Goal: Transaction & Acquisition: Purchase product/service

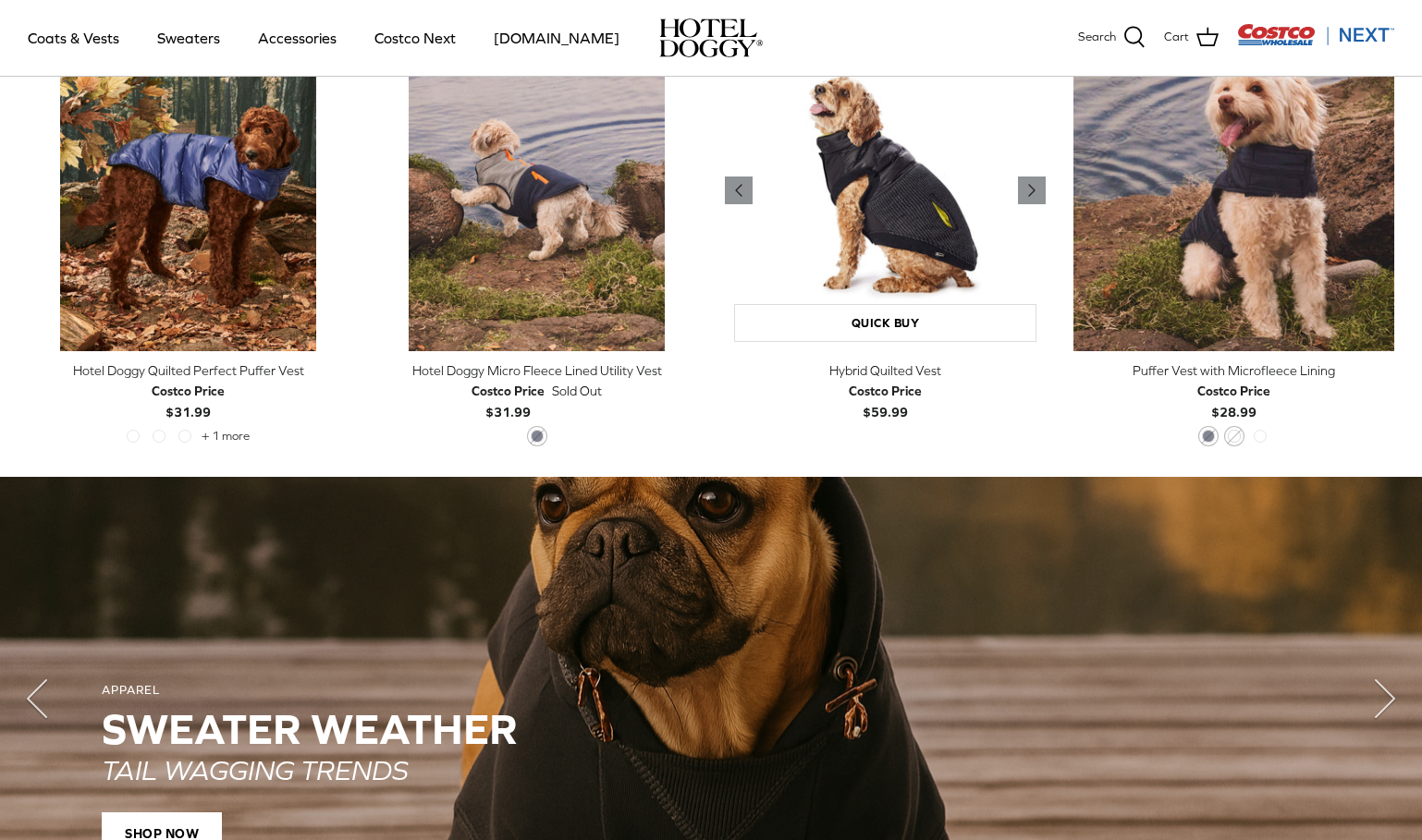
scroll to position [622, 0]
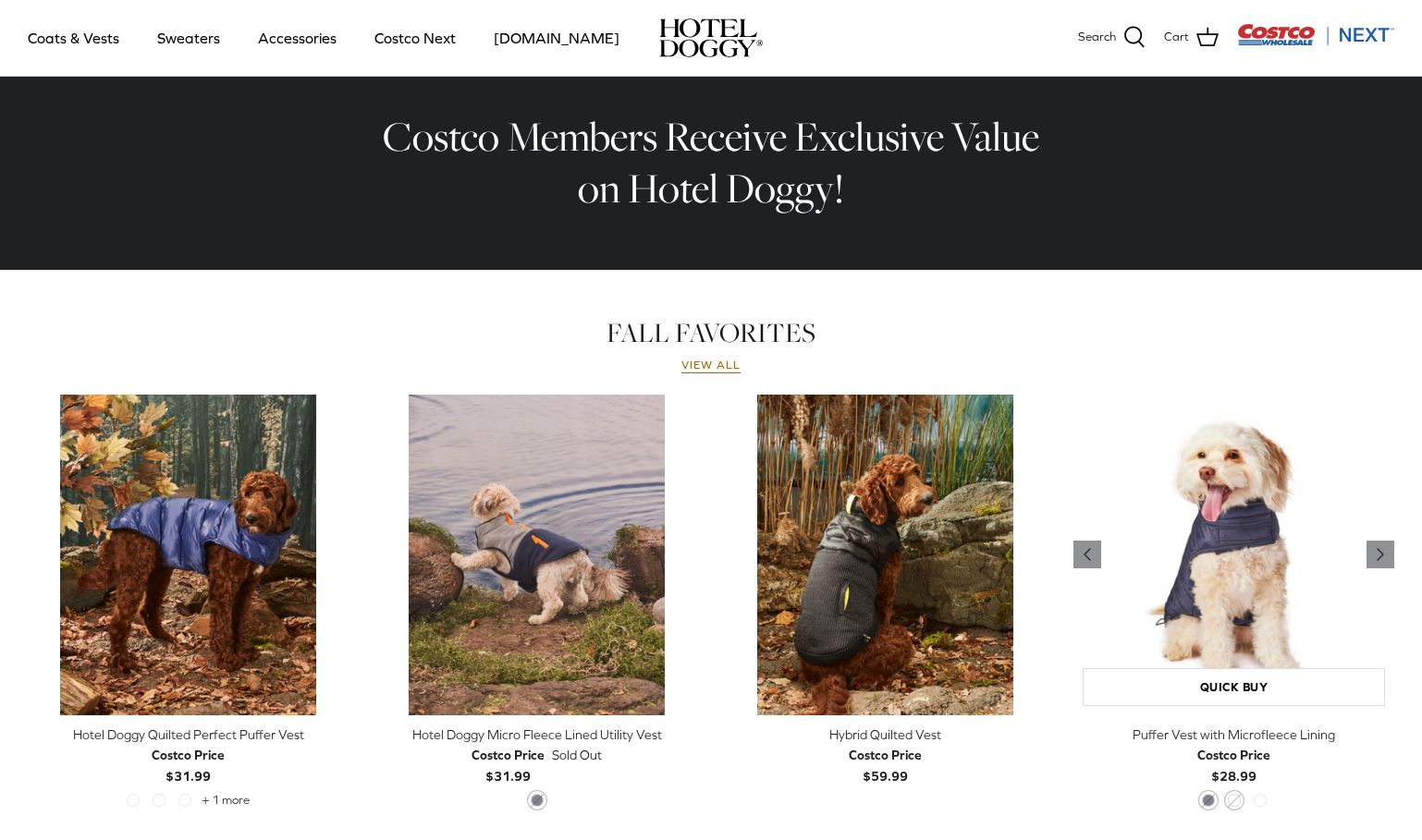
click at [1235, 551] on img "Puffer Vest with Microfleece Lining" at bounding box center [1234, 555] width 321 height 321
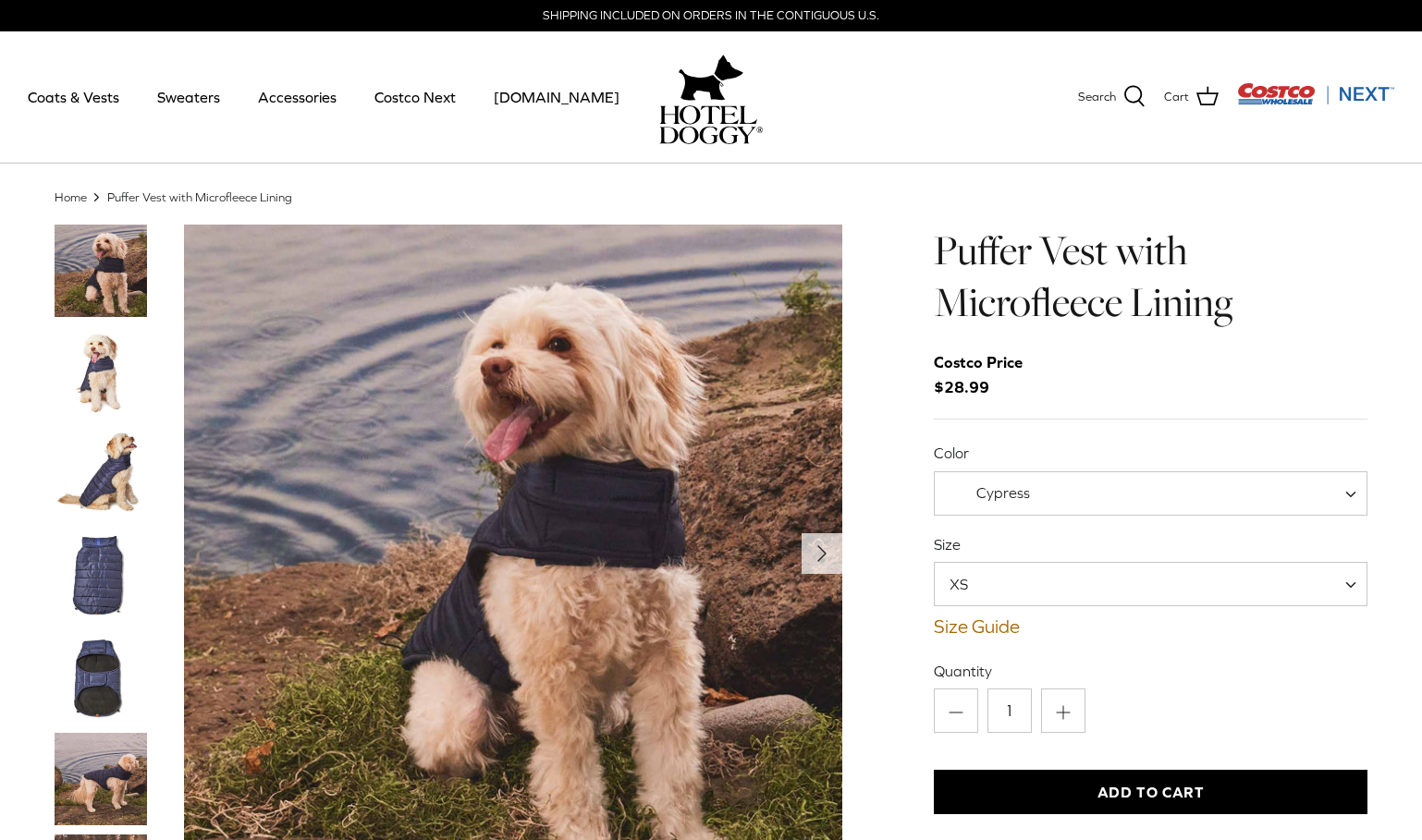
click at [101, 475] on img "Thumbnail Link" at bounding box center [100, 475] width 93 height 93
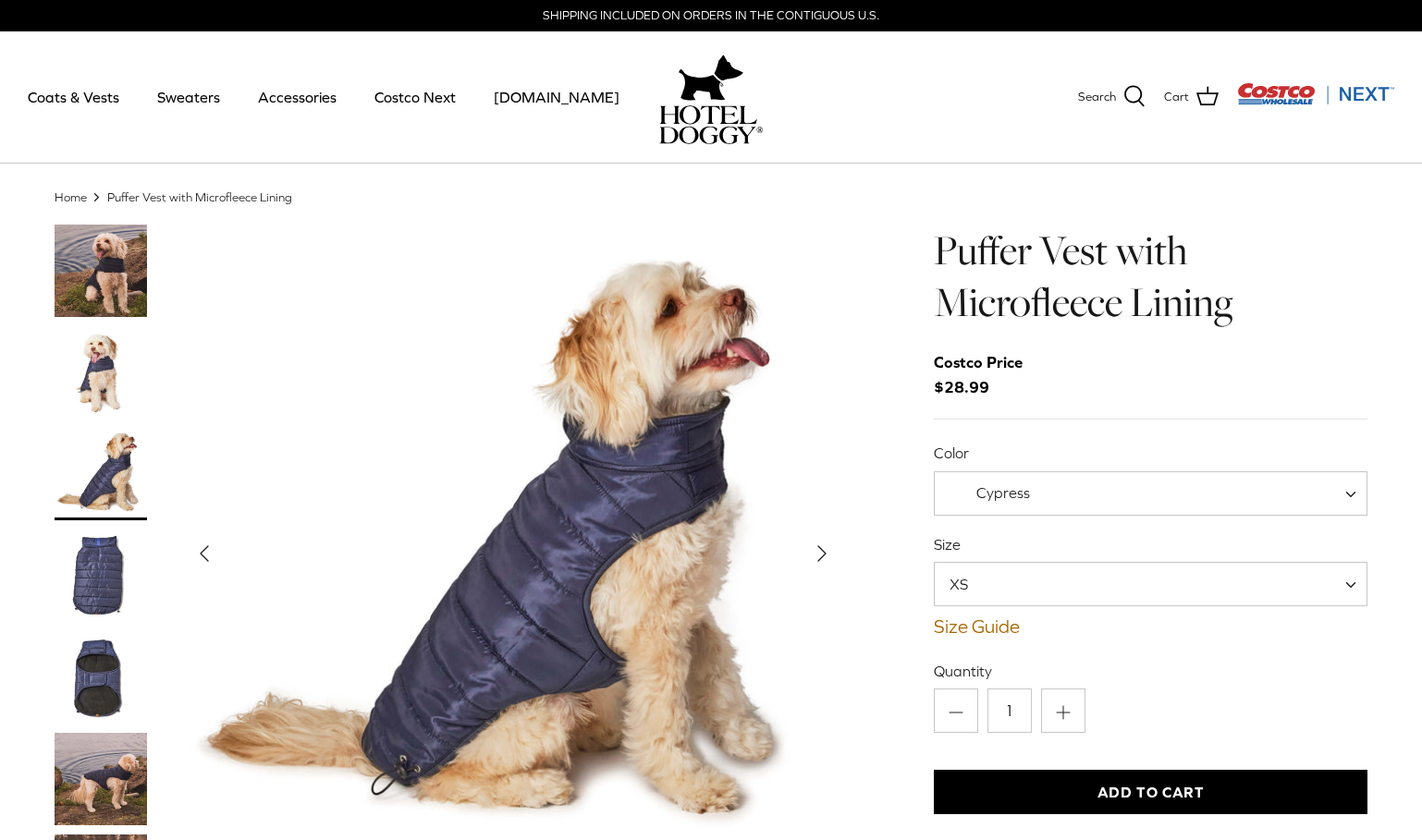
click at [109, 570] on img "Thumbnail Link" at bounding box center [100, 576] width 93 height 93
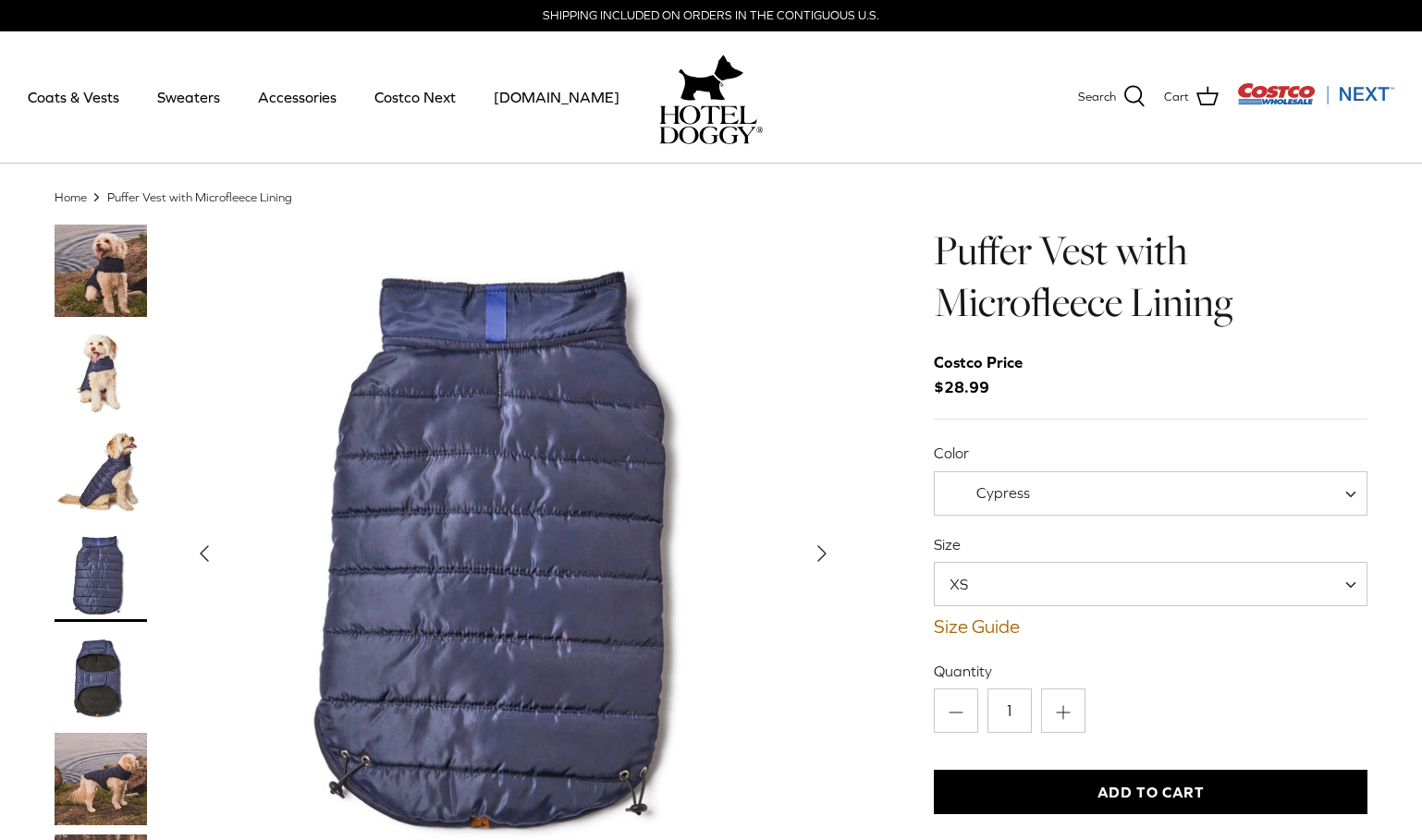
click at [93, 677] on img "Thumbnail Link" at bounding box center [100, 678] width 93 height 93
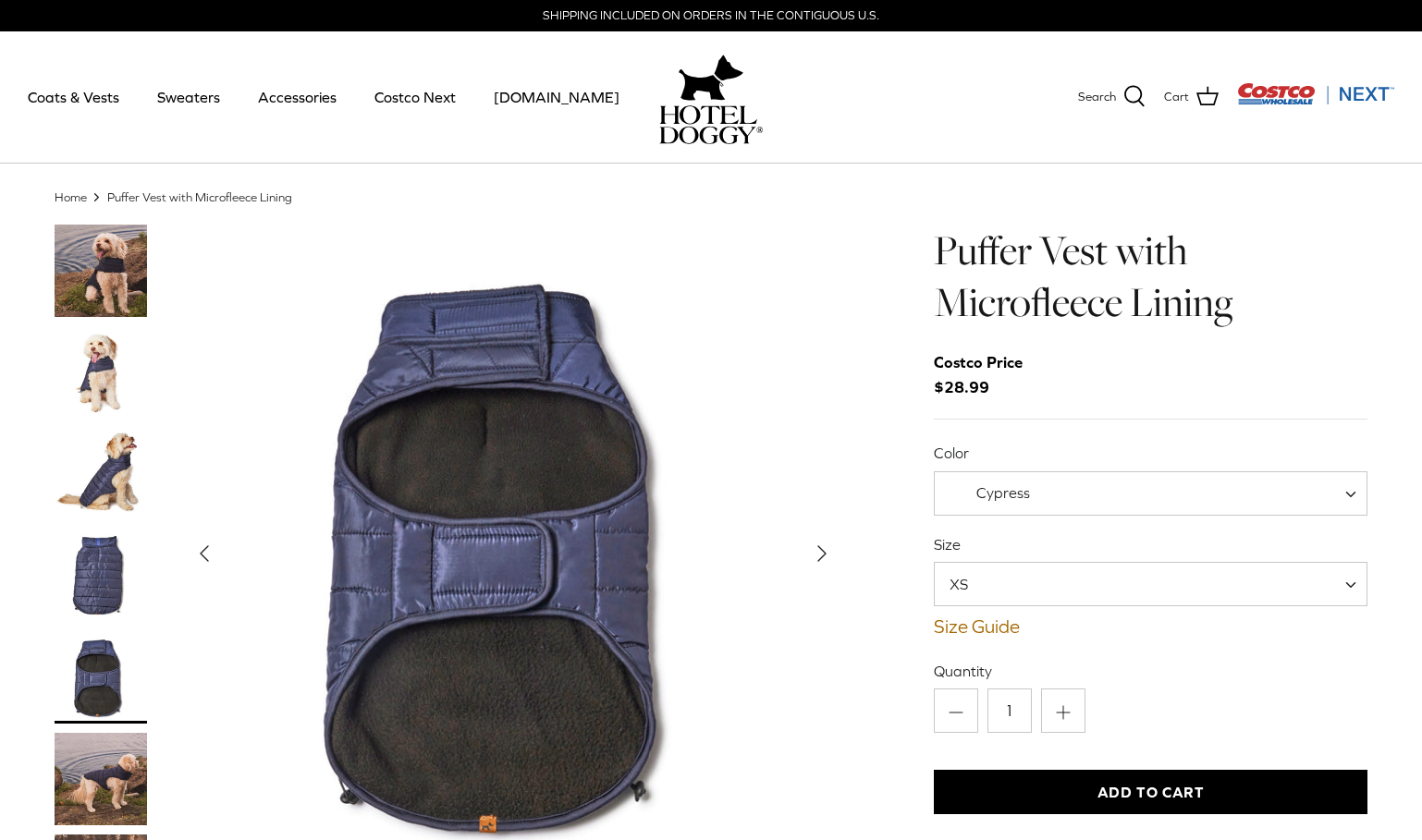
click at [107, 773] on img "Thumbnail Link" at bounding box center [100, 779] width 93 height 93
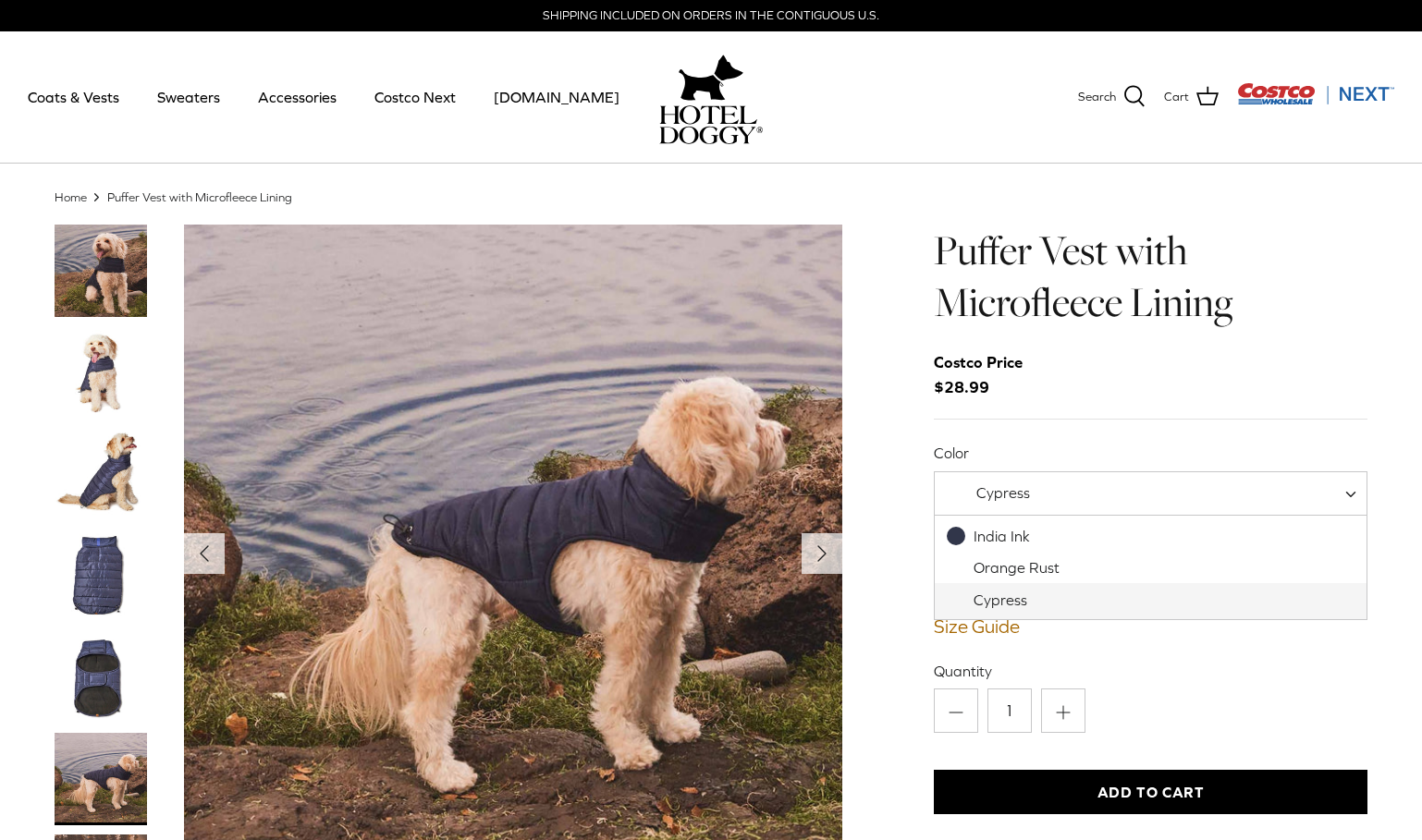
click at [1352, 496] on span at bounding box center [1356, 493] width 19 height 44
select select "Orange Rust"
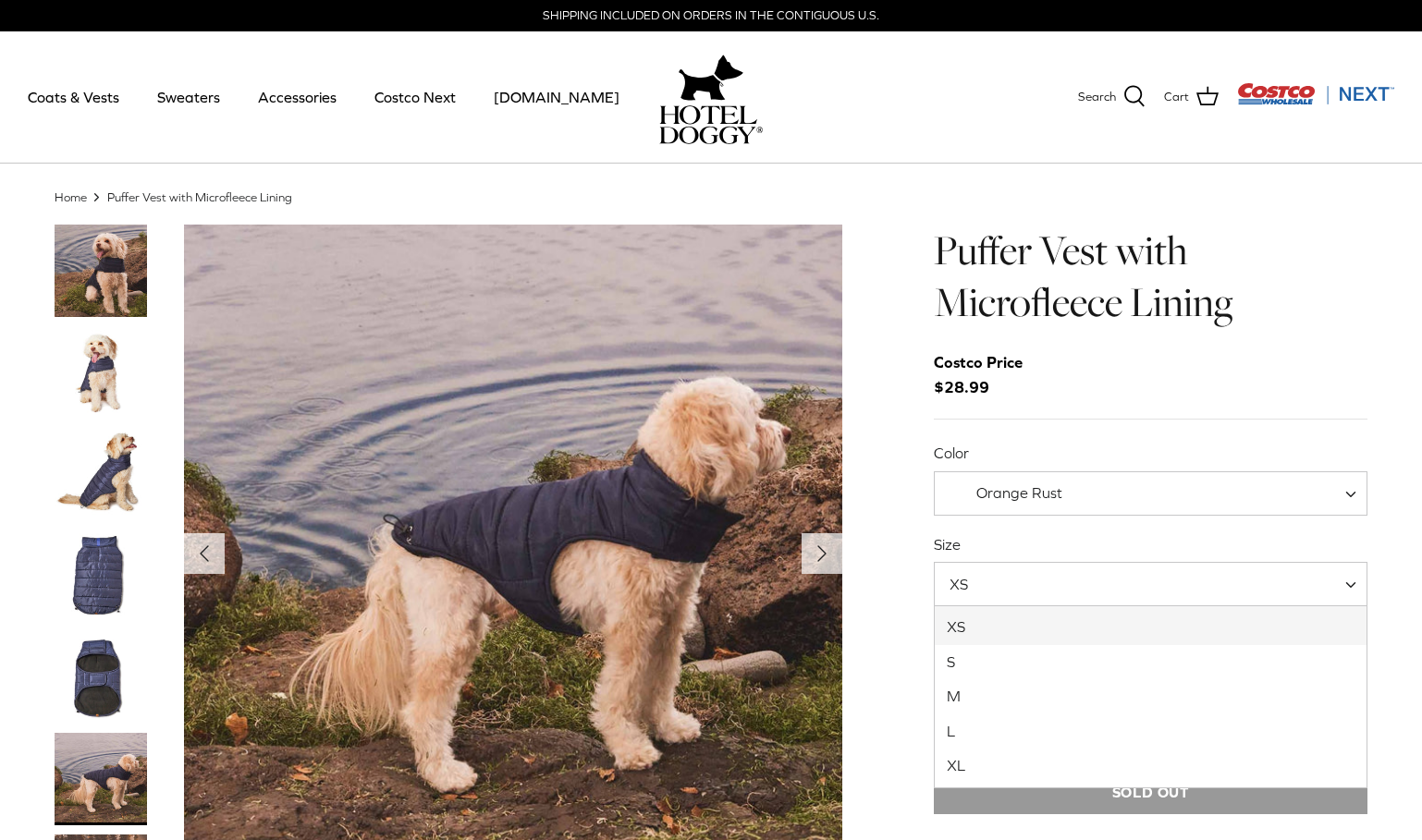
click at [1117, 571] on span "XS" at bounding box center [1150, 584] width 433 height 44
select select "S"
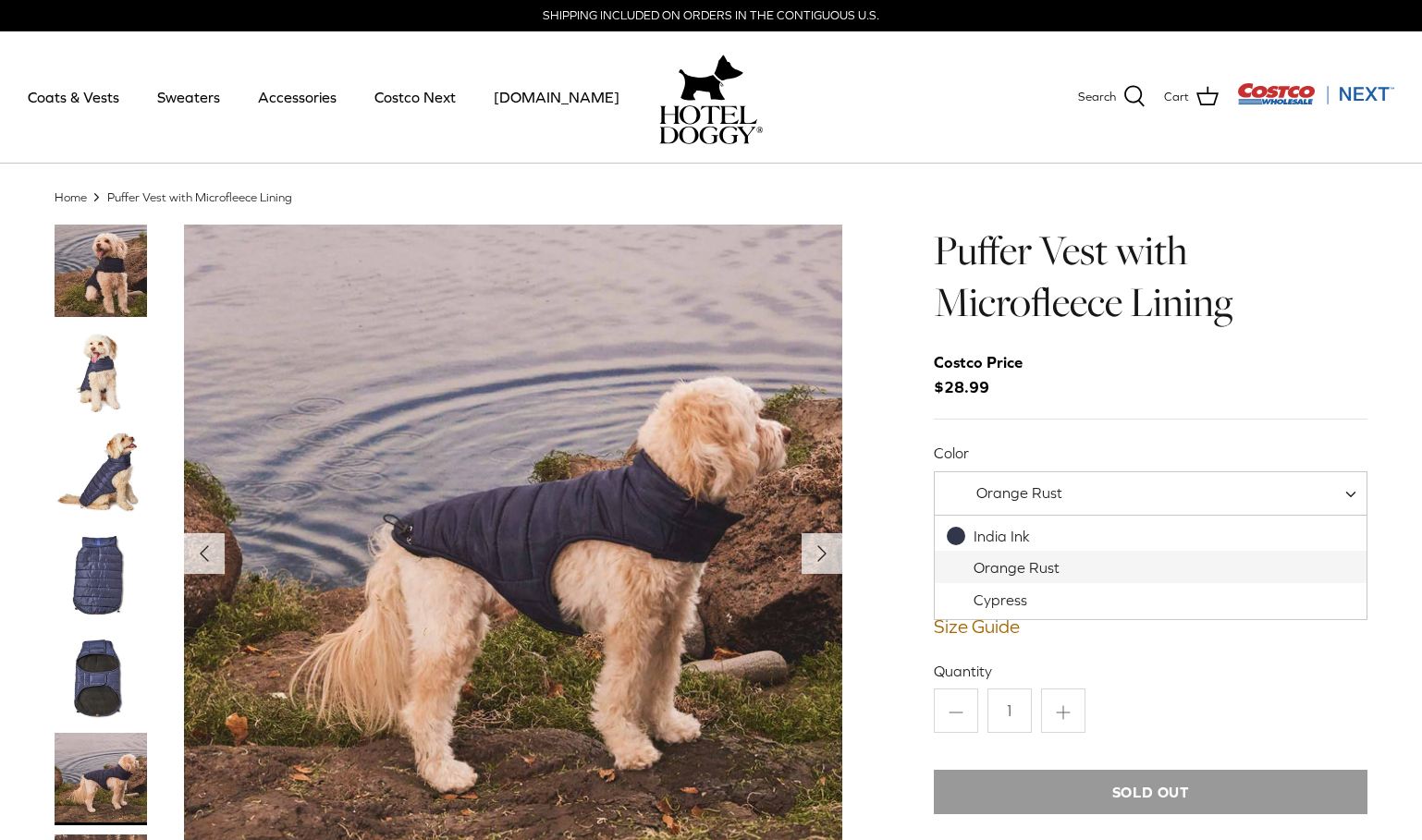
click at [1110, 499] on span "Orange Rust" at bounding box center [1150, 493] width 433 height 44
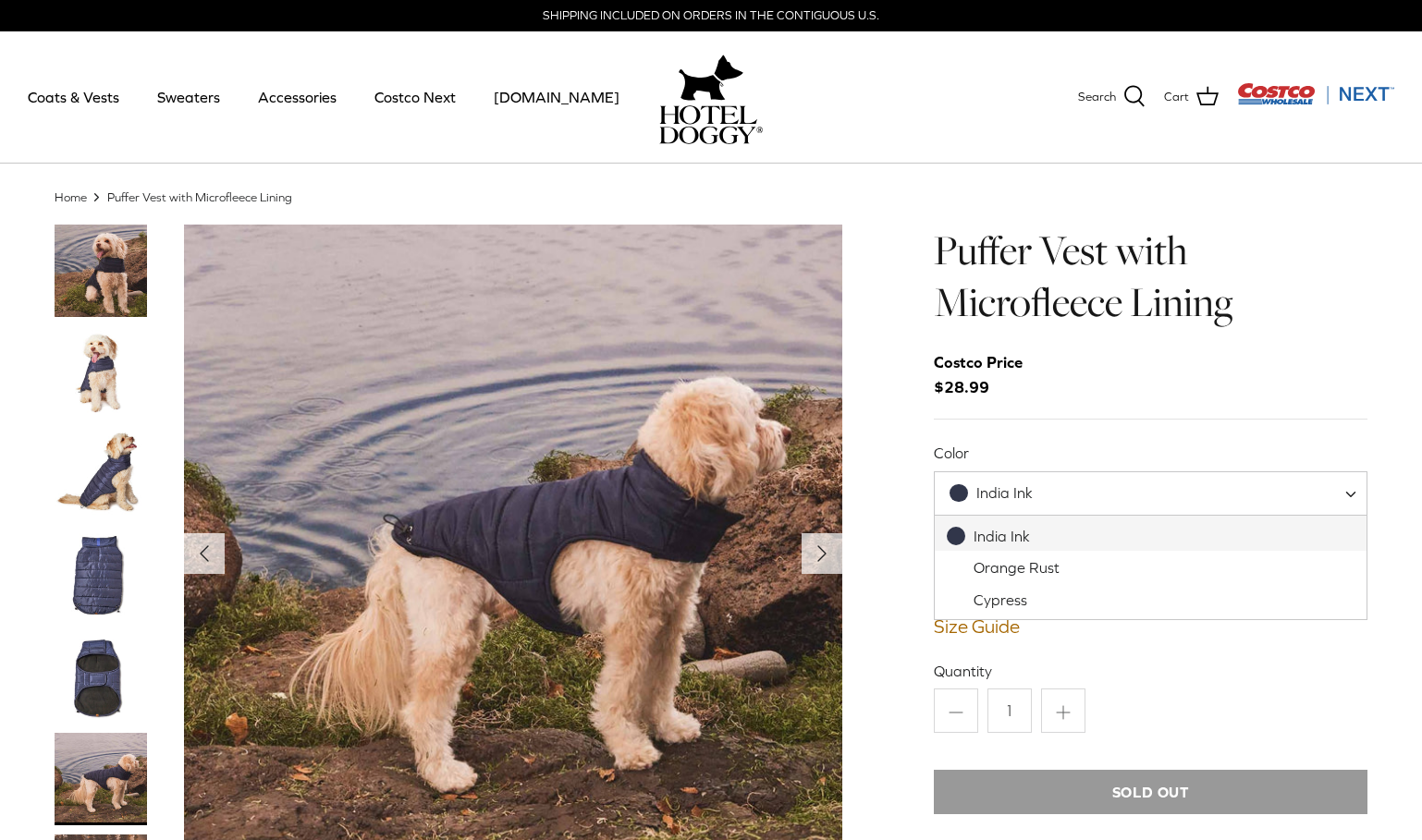
click at [1068, 503] on span "India Ink" at bounding box center [1150, 493] width 433 height 44
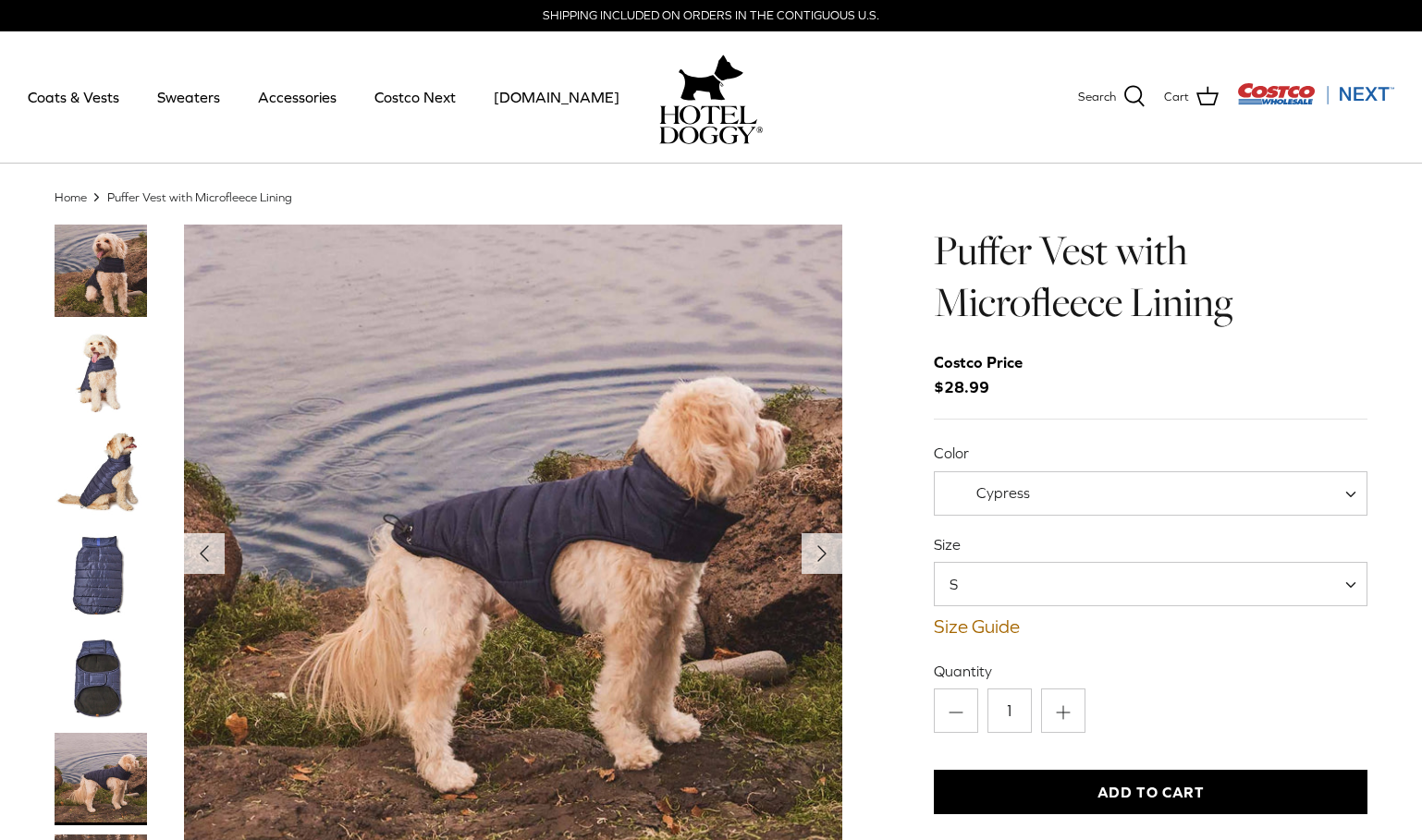
select select "Cypress"
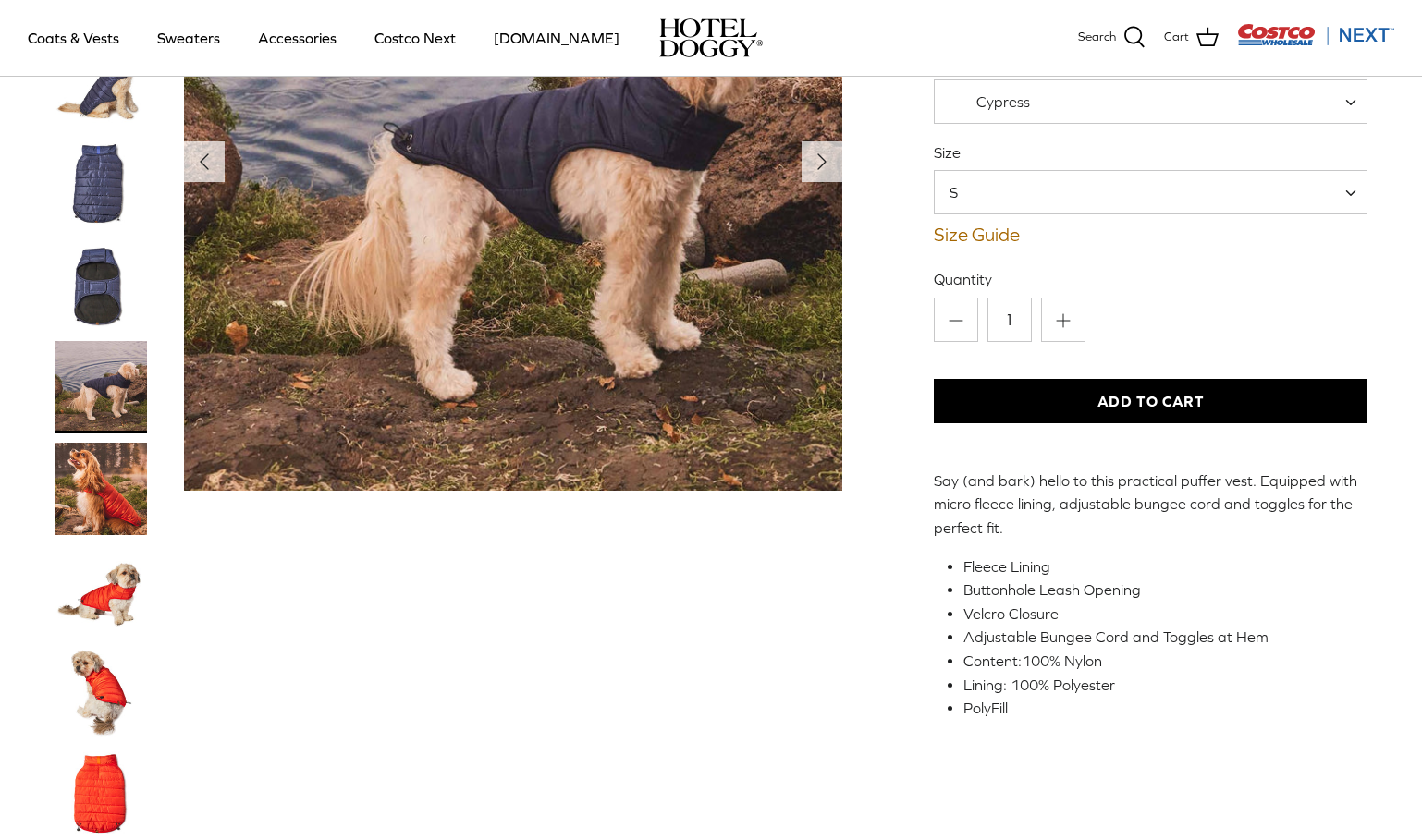
scroll to position [278, 0]
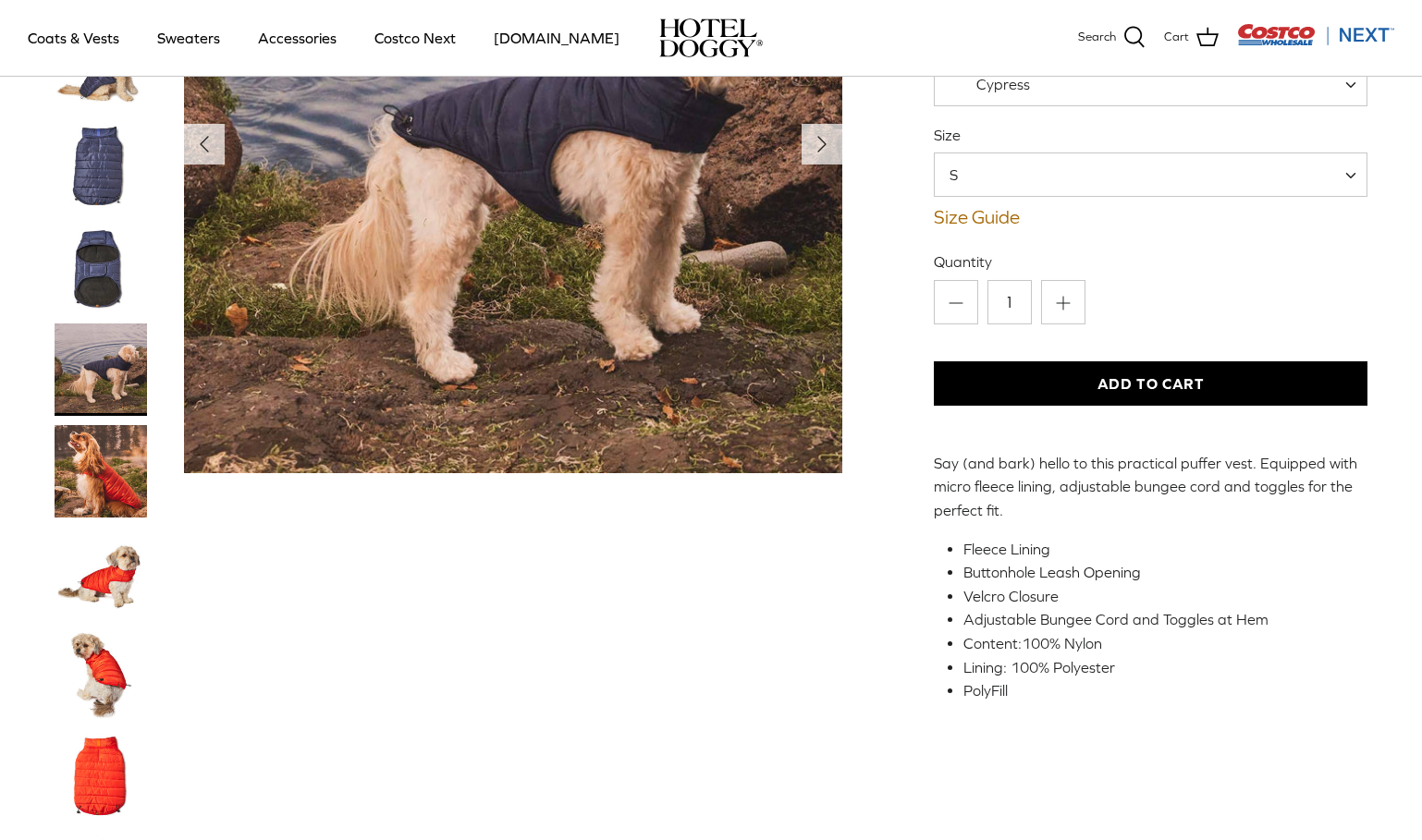
click at [104, 498] on img "Thumbnail Link" at bounding box center [100, 472] width 93 height 93
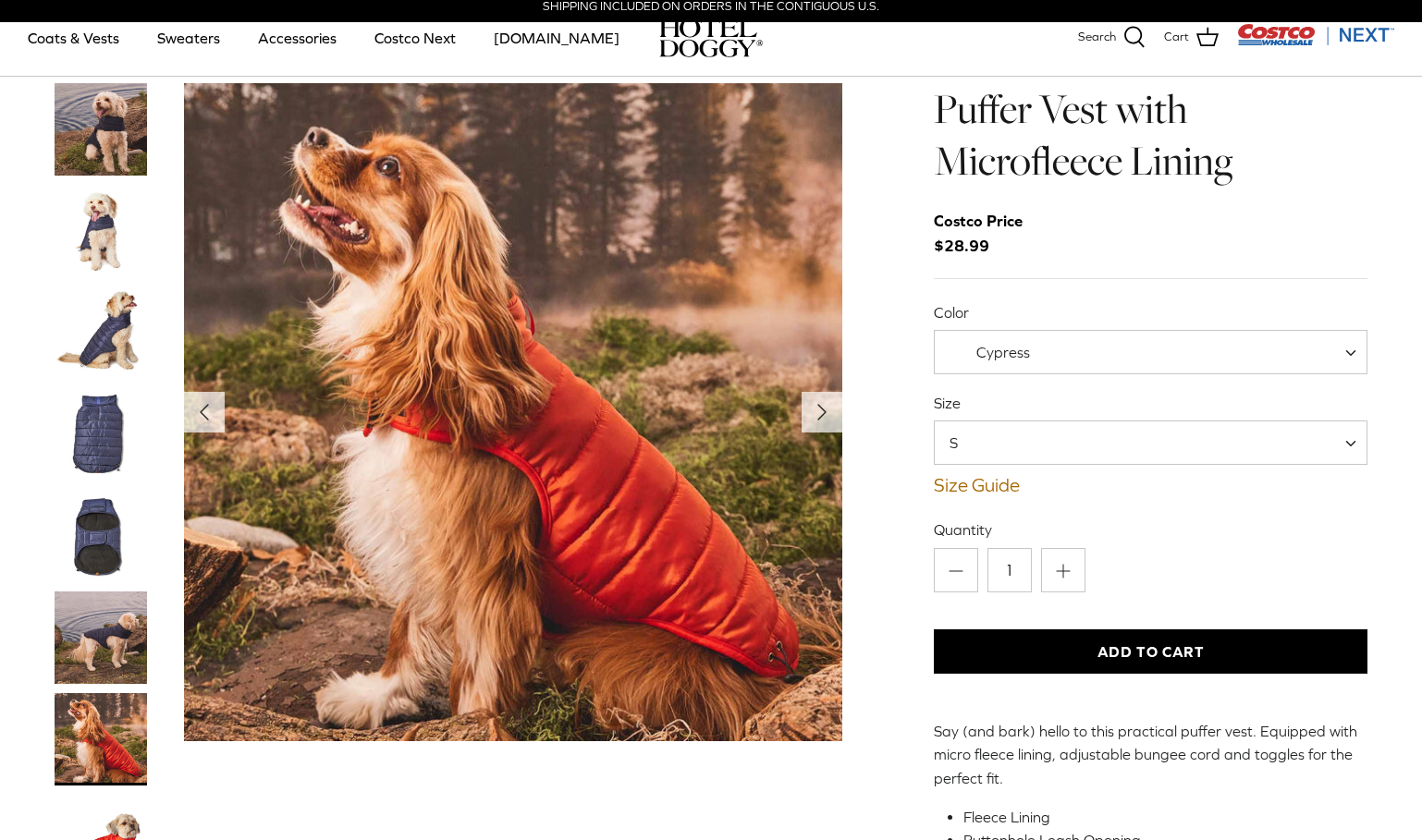
scroll to position [0, 0]
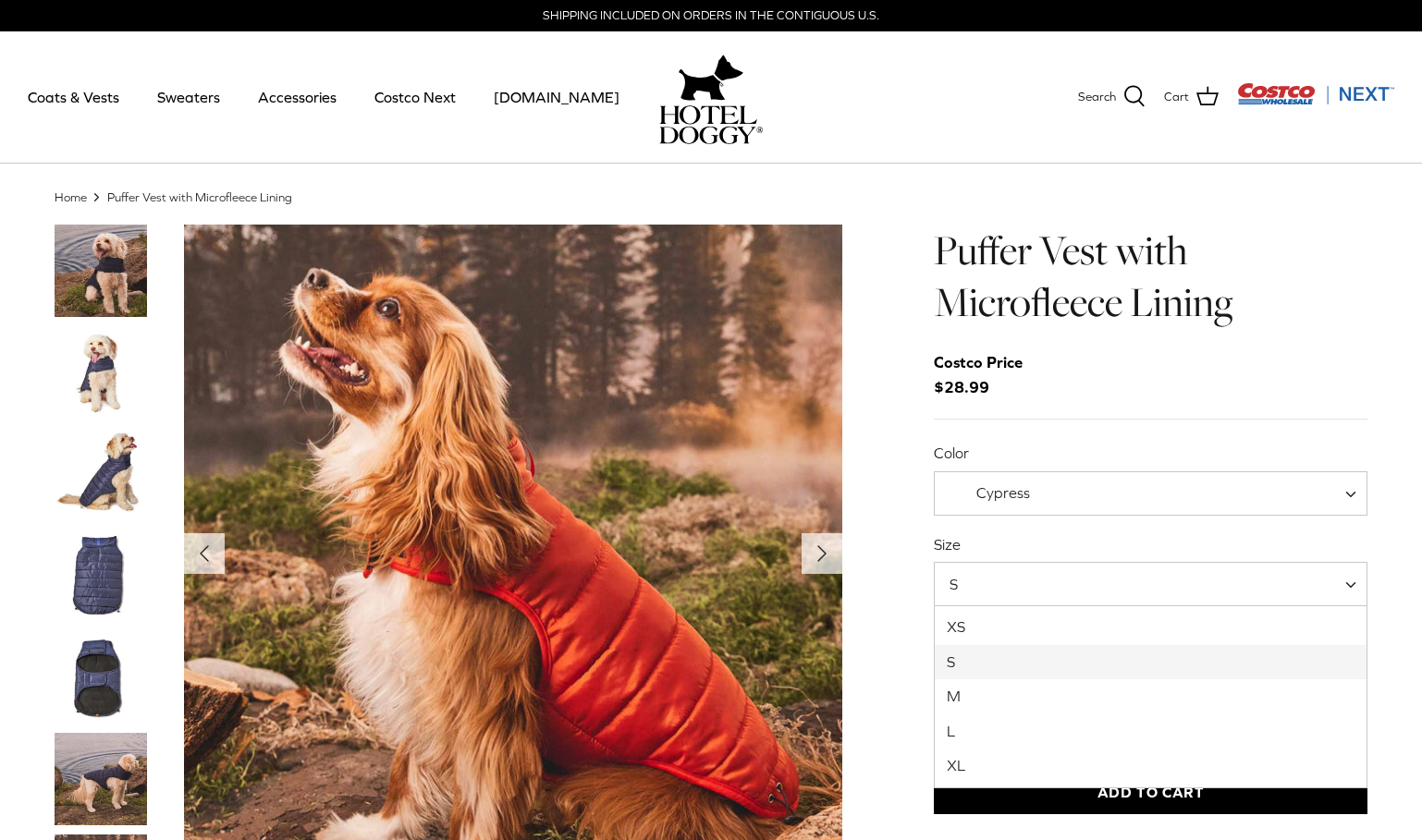
drag, startPoint x: 1002, startPoint y: 578, endPoint x: 983, endPoint y: 624, distance: 49.8
click at [1003, 578] on span "S" at bounding box center [1150, 584] width 433 height 44
select select "M"
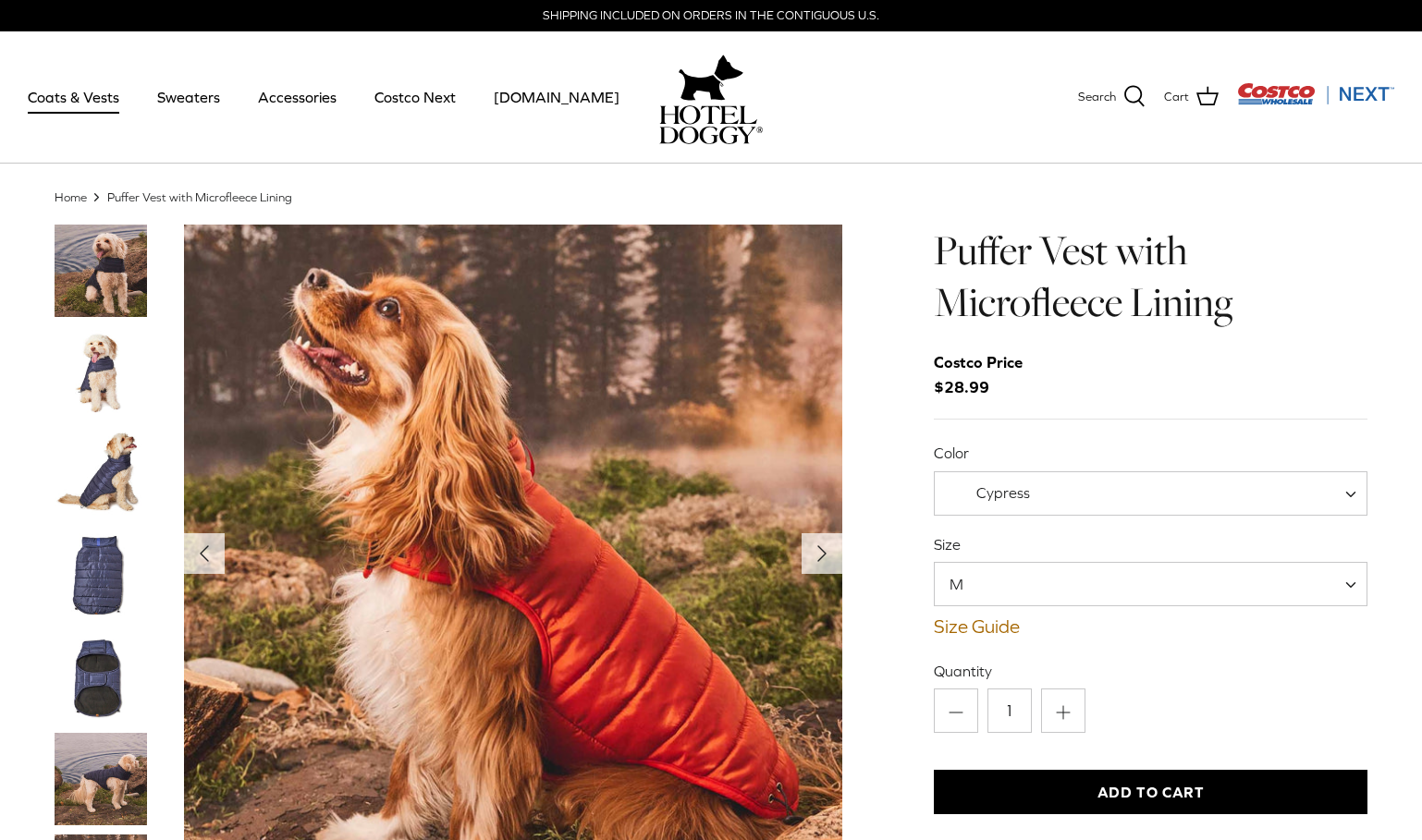
click at [98, 87] on link "Coats & Vests" at bounding box center [73, 97] width 125 height 63
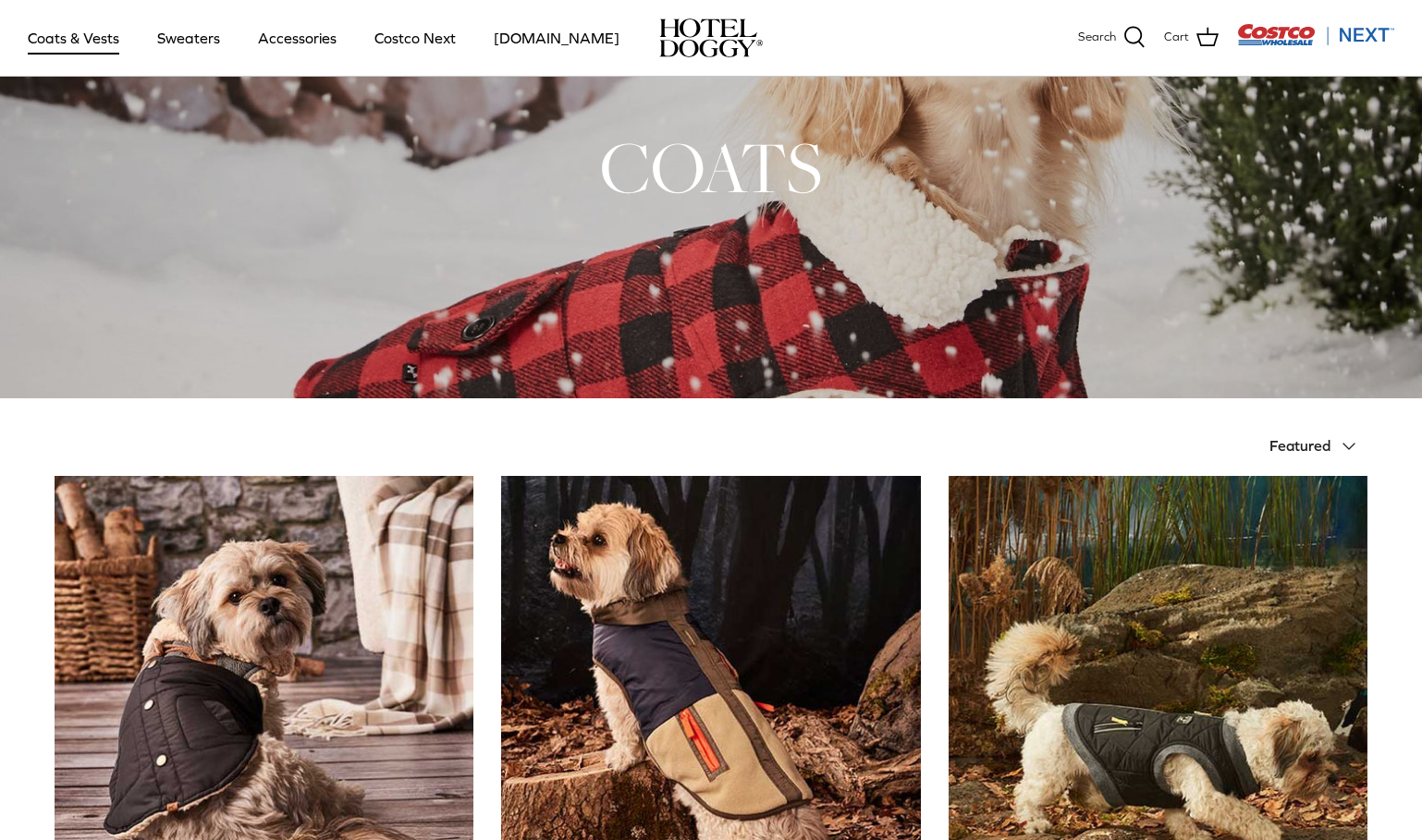
scroll to position [93, 0]
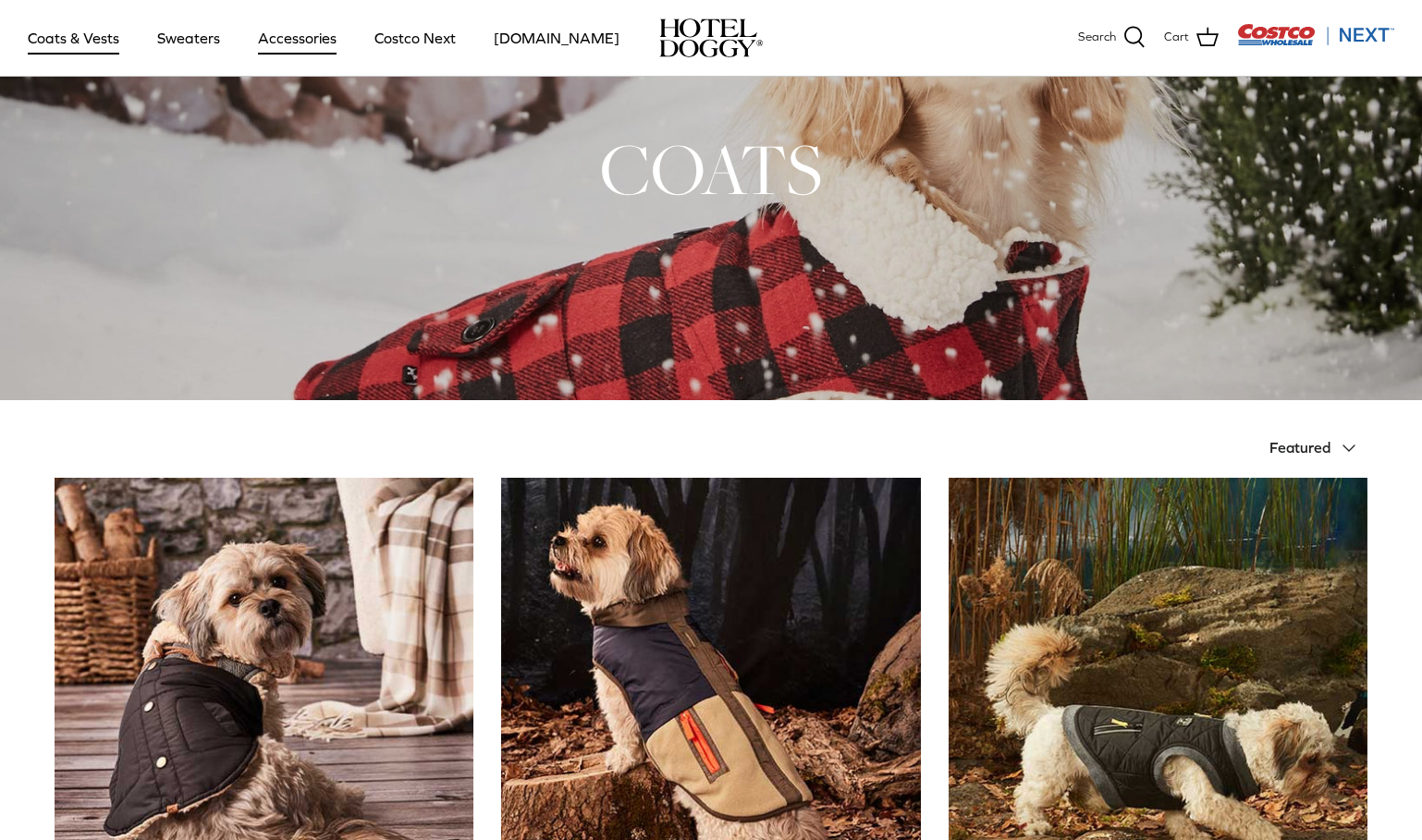
click at [292, 36] on link "Accessories" at bounding box center [297, 38] width 112 height 63
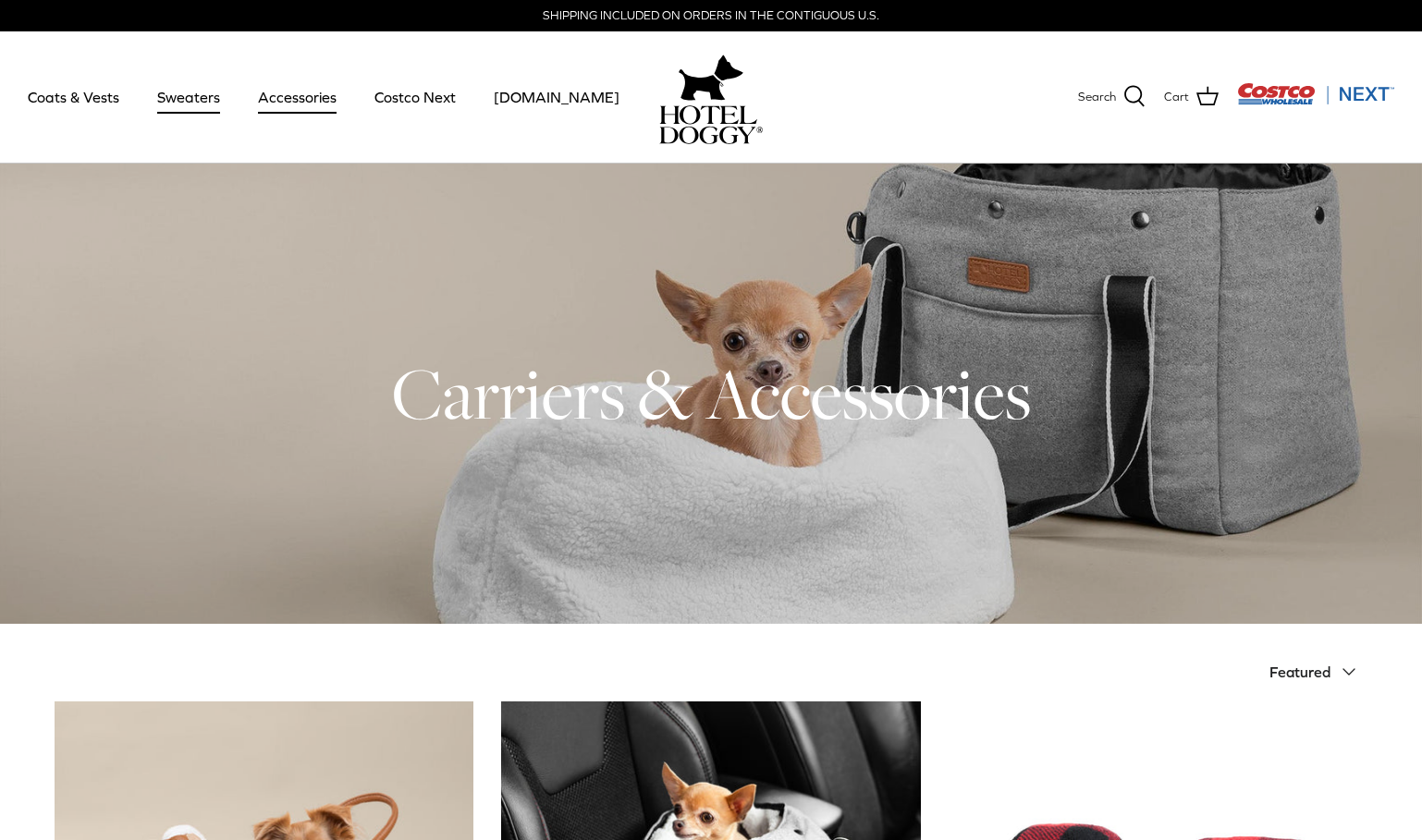
click at [184, 97] on link "Sweaters" at bounding box center [189, 97] width 97 height 63
click at [182, 90] on link "Sweaters" at bounding box center [189, 97] width 97 height 63
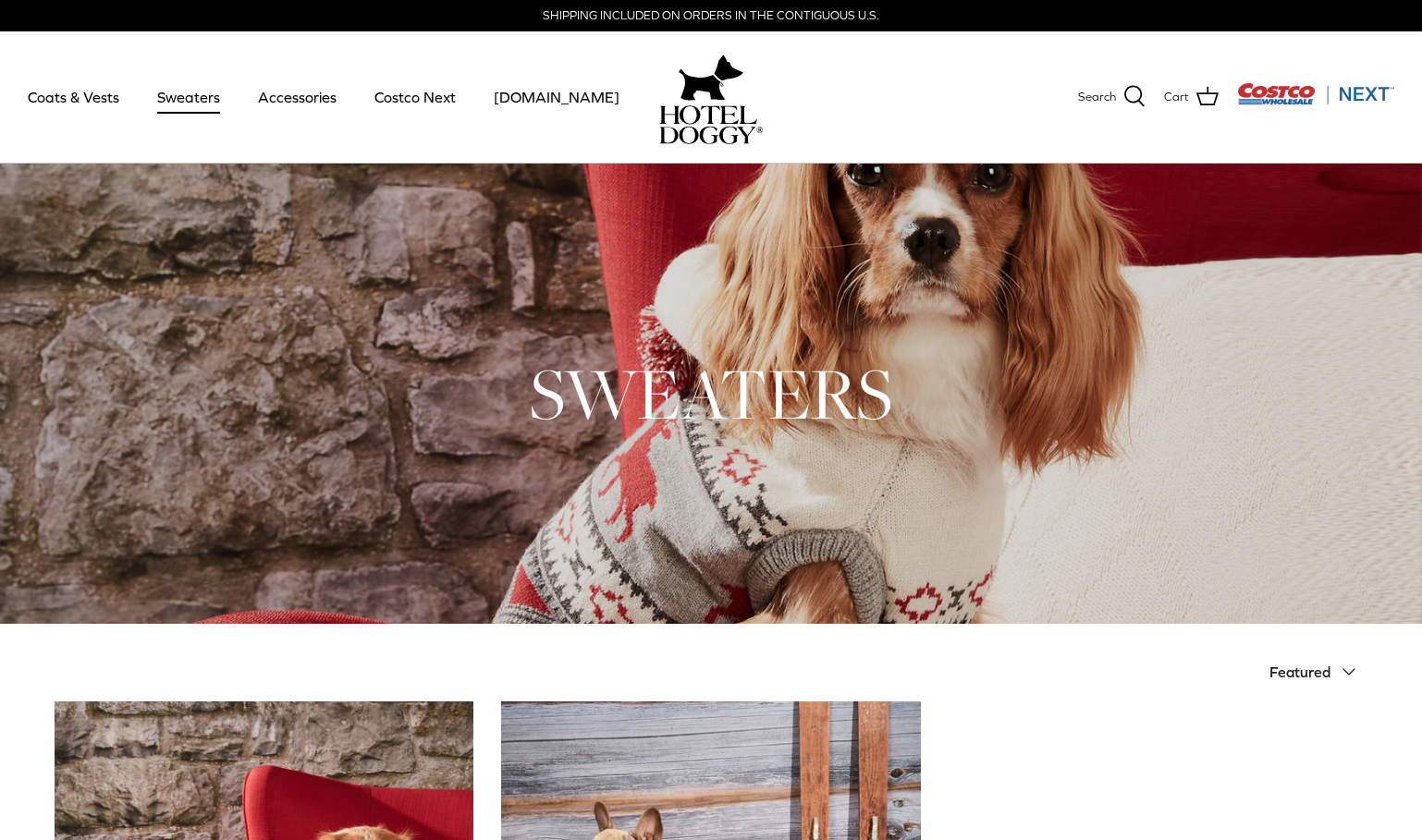
click at [578, 131] on div "Search Coats & Vests Sweaters Accessories Costco Next Costco.com Search Cart" at bounding box center [711, 97] width 1422 height 132
click at [1194, 410] on h1 "SWEATERS" at bounding box center [710, 394] width 1313 height 91
click at [296, 93] on link "Accessories" at bounding box center [297, 97] width 112 height 63
